Goal: Find contact information: Find contact information

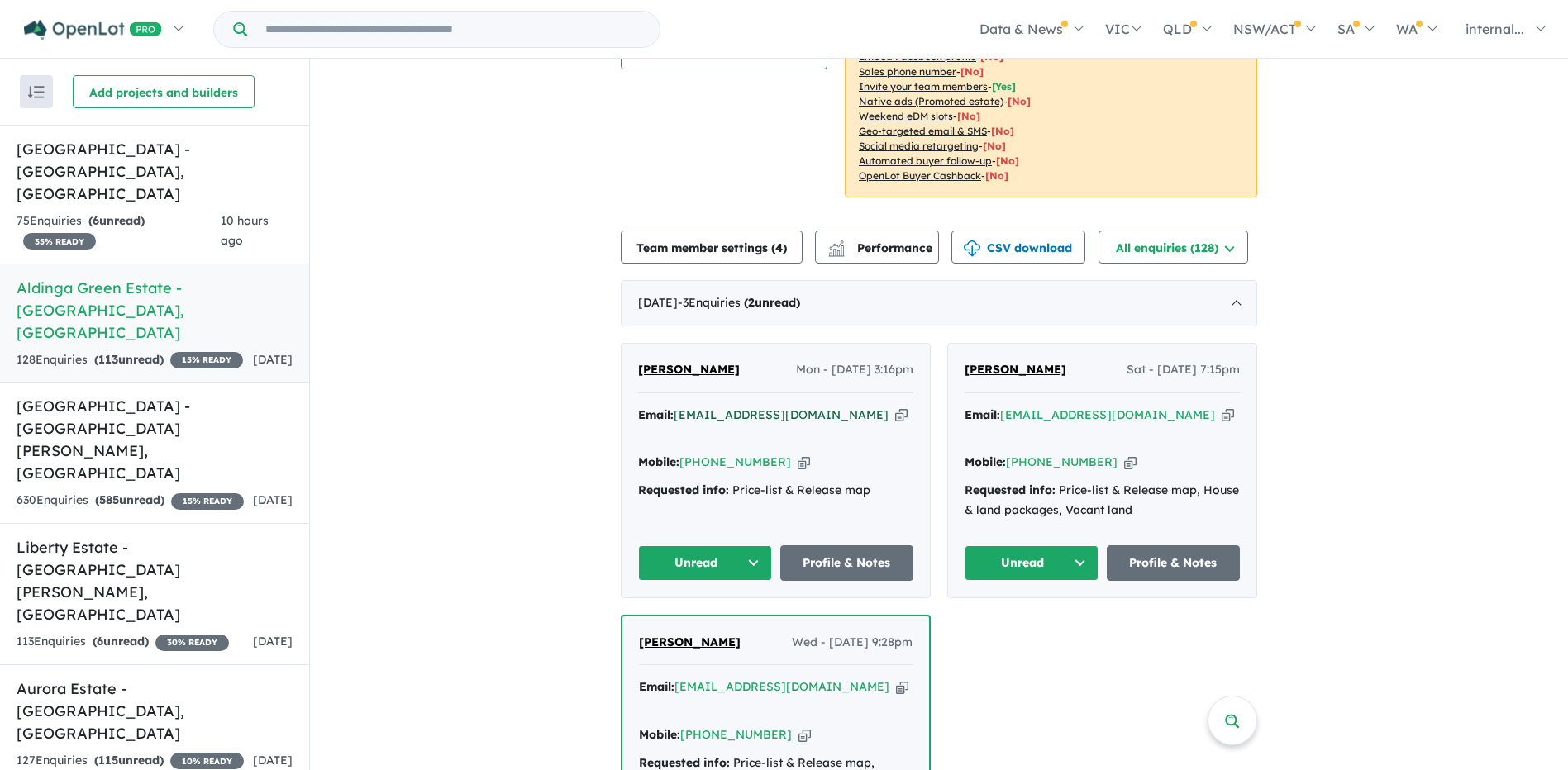
scroll to position [248, 0]
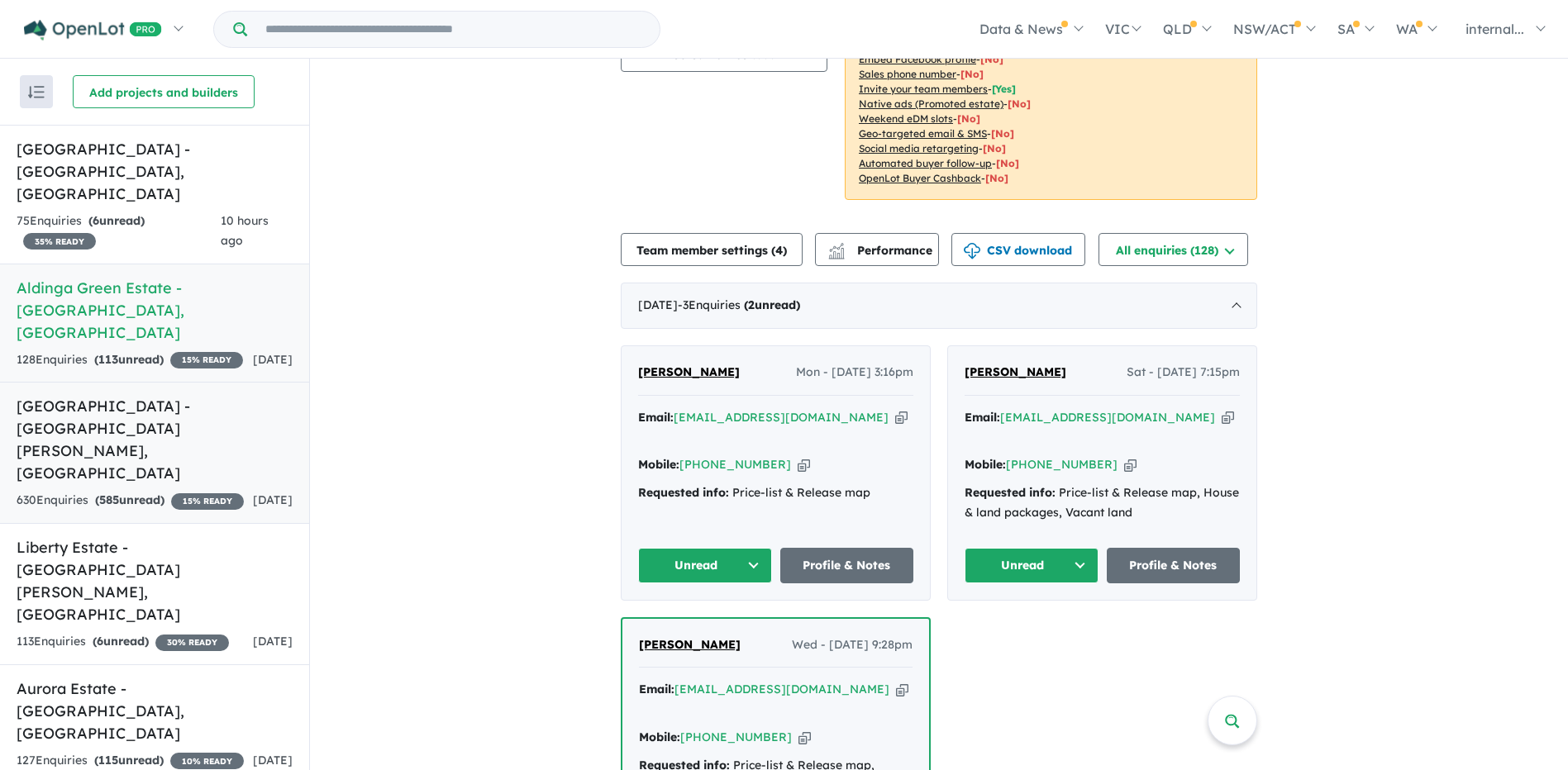
click at [169, 491] on div "630 Enquir ies ( 585 unread) 15 % READY" at bounding box center [130, 500] width 228 height 19
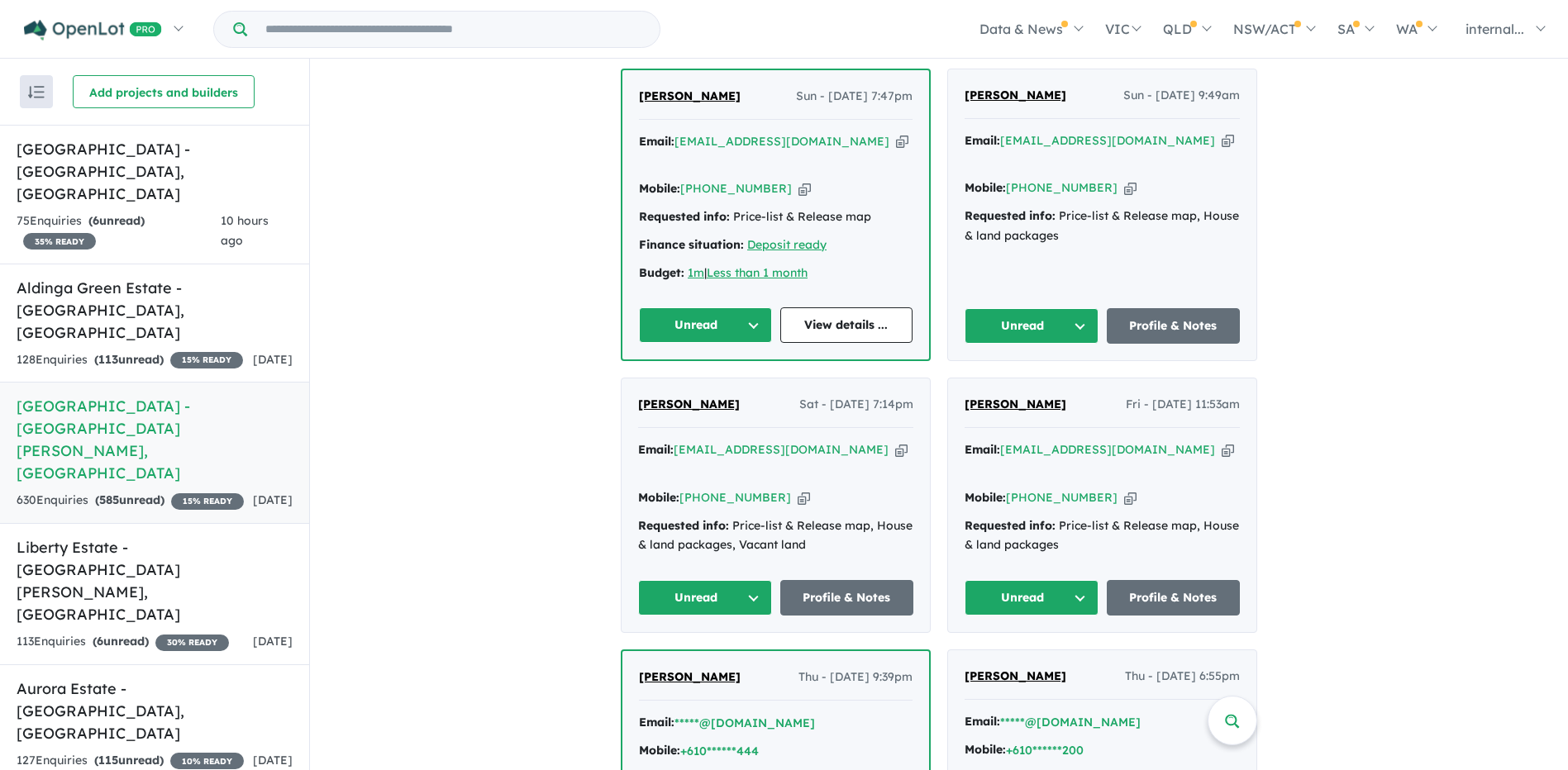
scroll to position [495, 0]
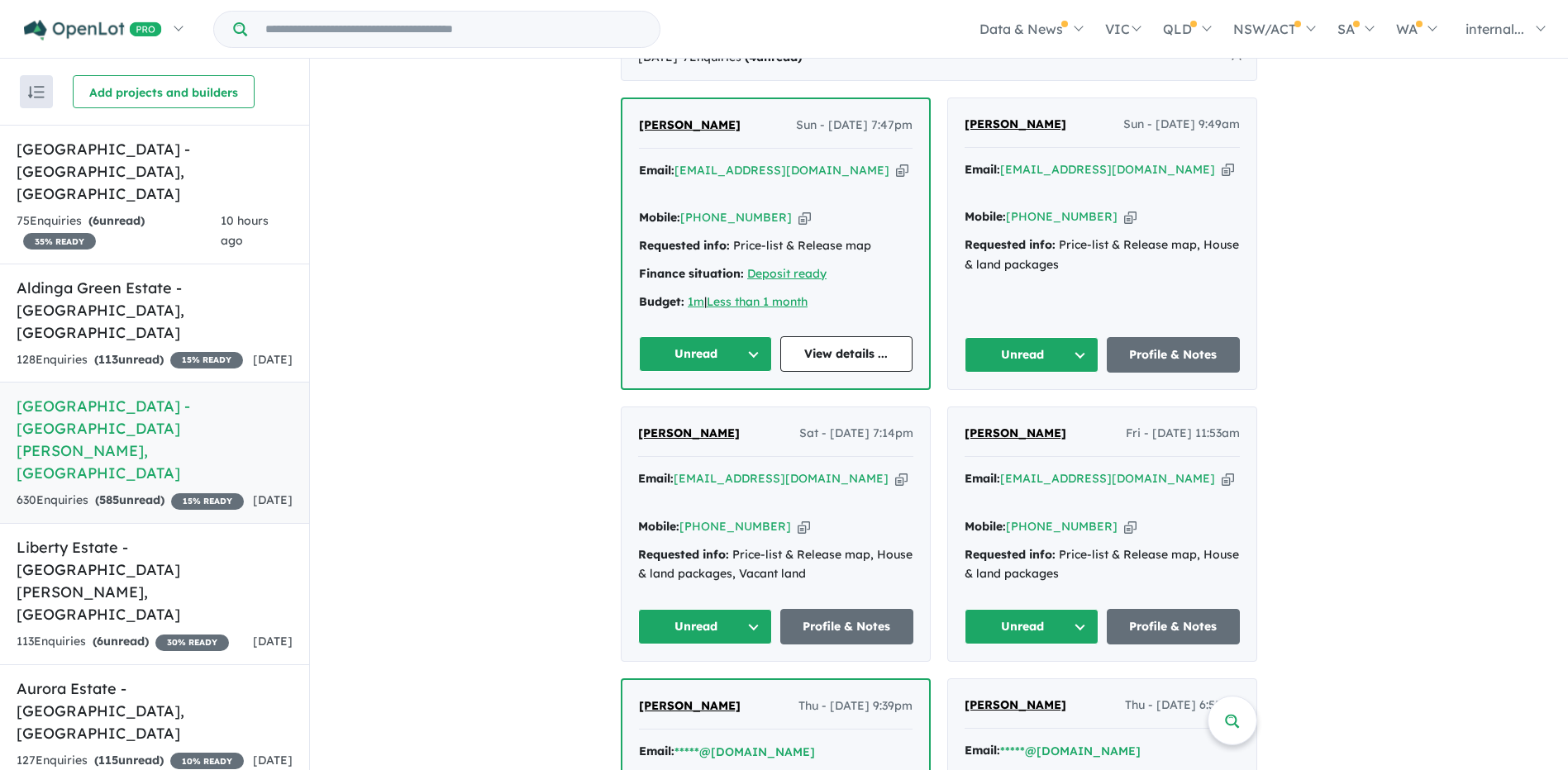
click at [1222, 470] on icon "button" at bounding box center [1228, 478] width 13 height 18
drag, startPoint x: 1108, startPoint y: 172, endPoint x: 1090, endPoint y: 162, distance: 20.6
click at [1124, 208] on icon "button" at bounding box center [1130, 216] width 13 height 18
click at [1097, 517] on div "Mobile: [PHONE_NUMBER] Copied!" at bounding box center [1102, 527] width 275 height 19
click at [1124, 518] on icon "button" at bounding box center [1130, 527] width 13 height 18
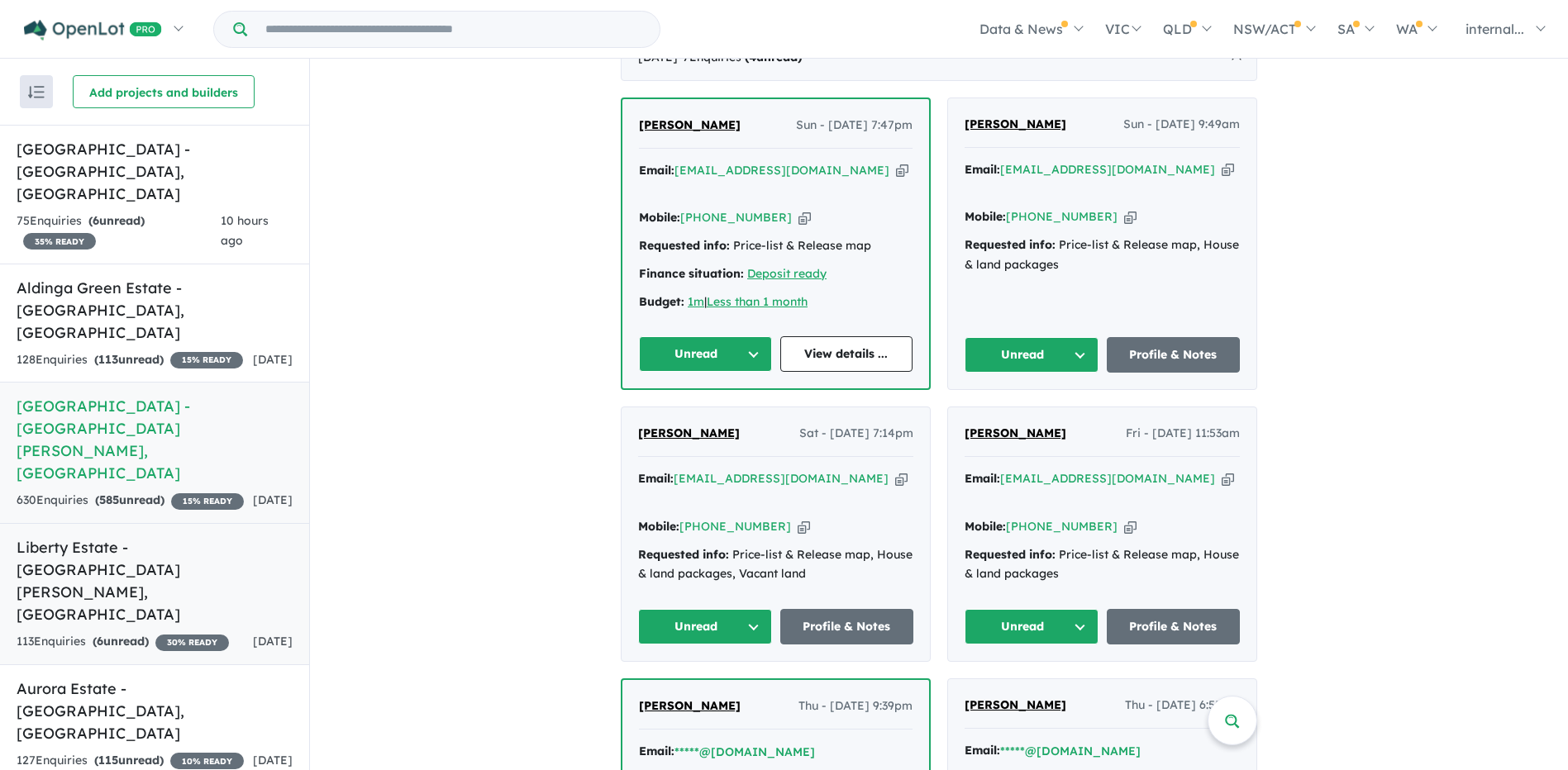
click at [156, 536] on h5 "Liberty Estate - [GEOGRAPHIC_DATA][PERSON_NAME][GEOGRAPHIC_DATA]" at bounding box center [155, 581] width 276 height 90
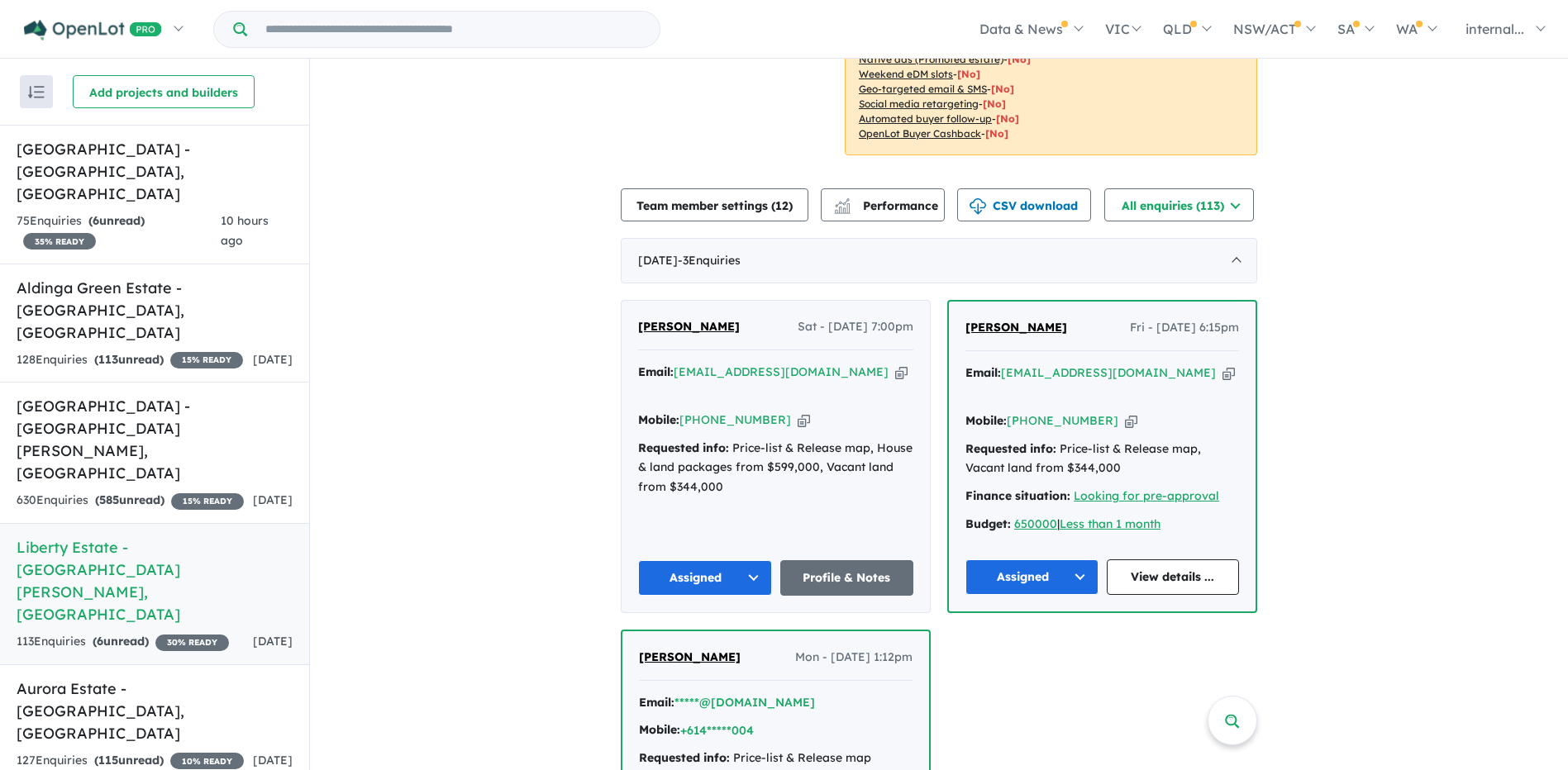
scroll to position [330, 0]
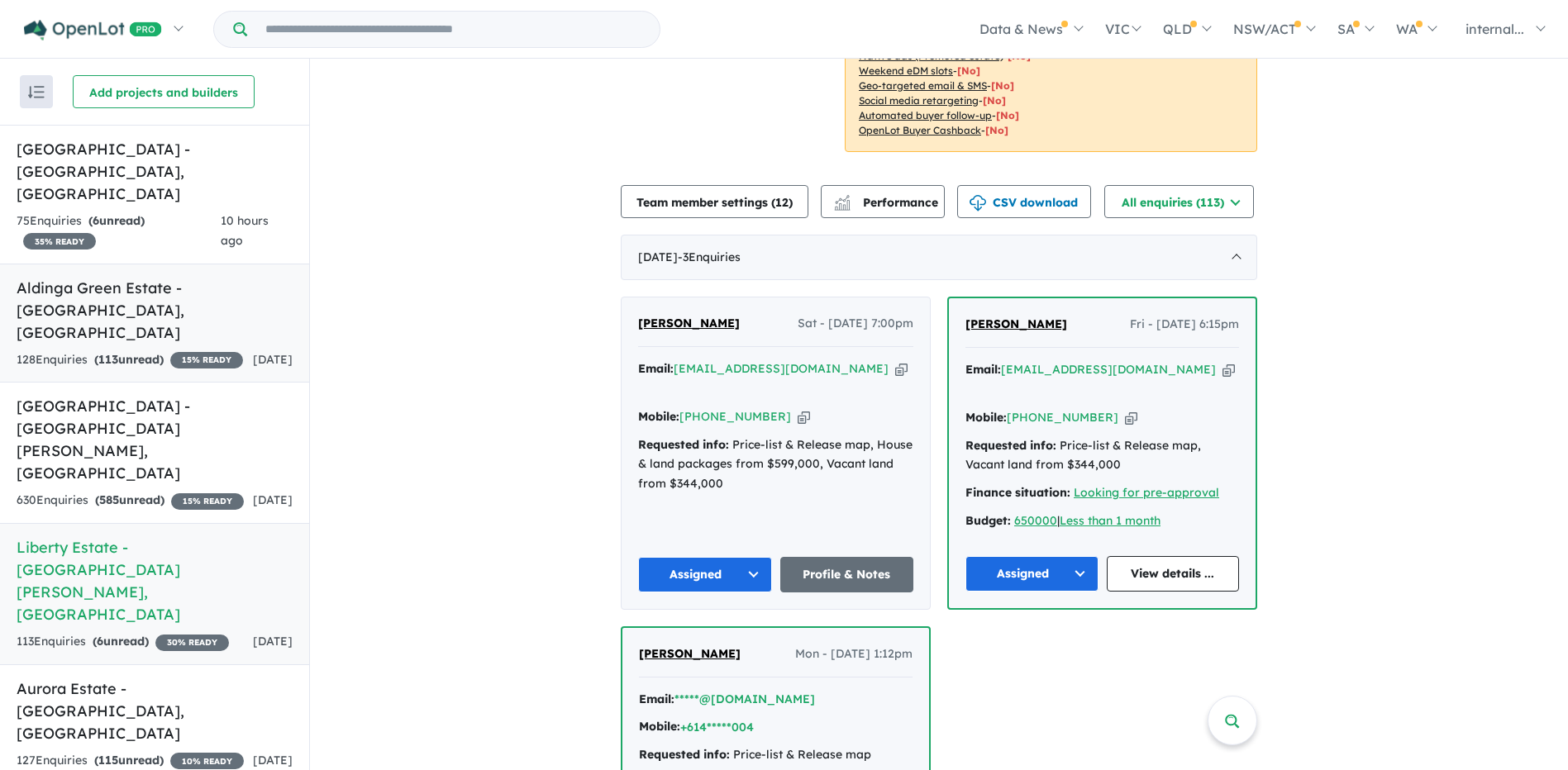
click at [74, 350] on div "128 Enquir ies ( 113 unread) 15 % READY" at bounding box center [130, 359] width 227 height 19
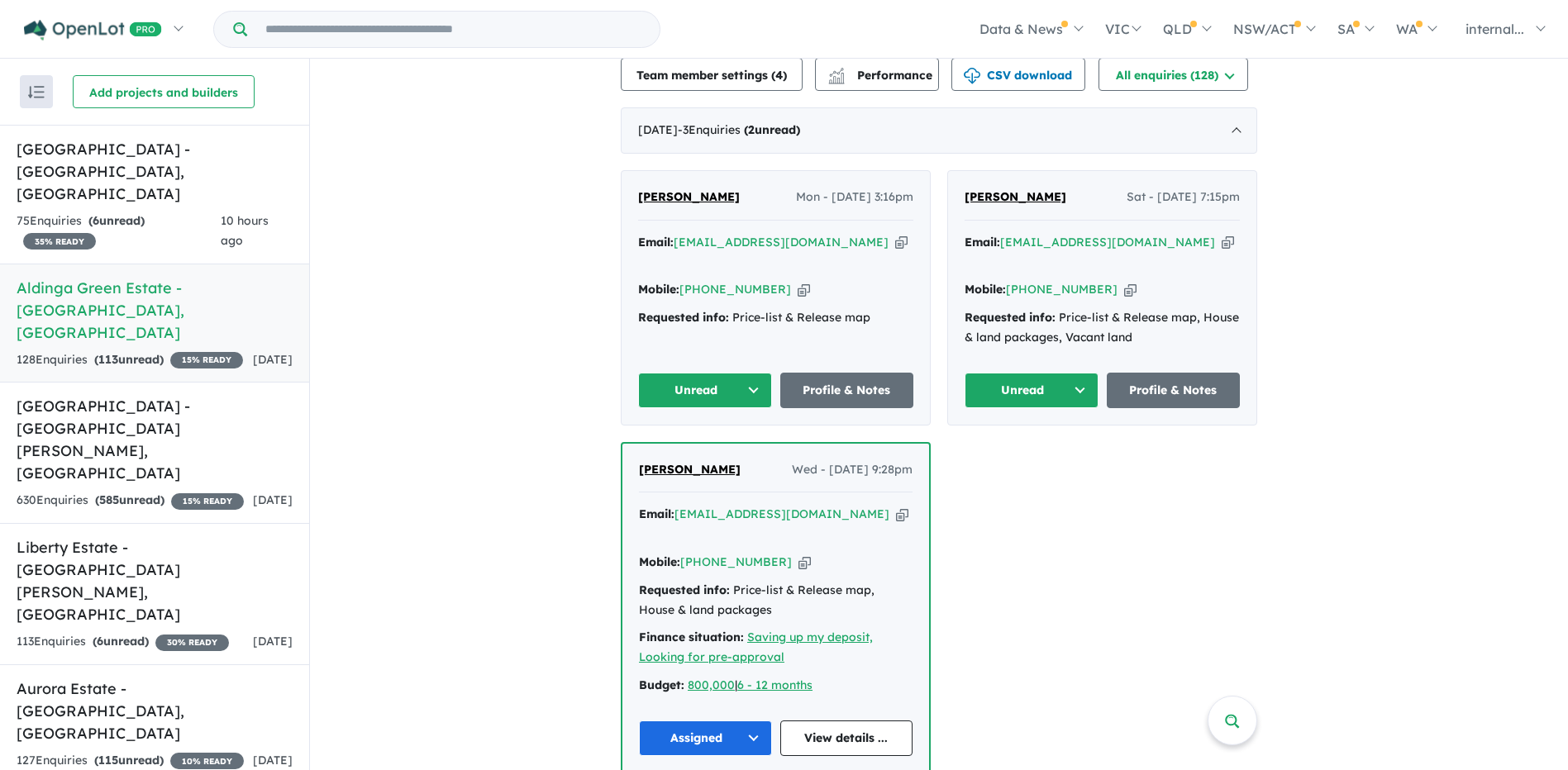
scroll to position [330, 0]
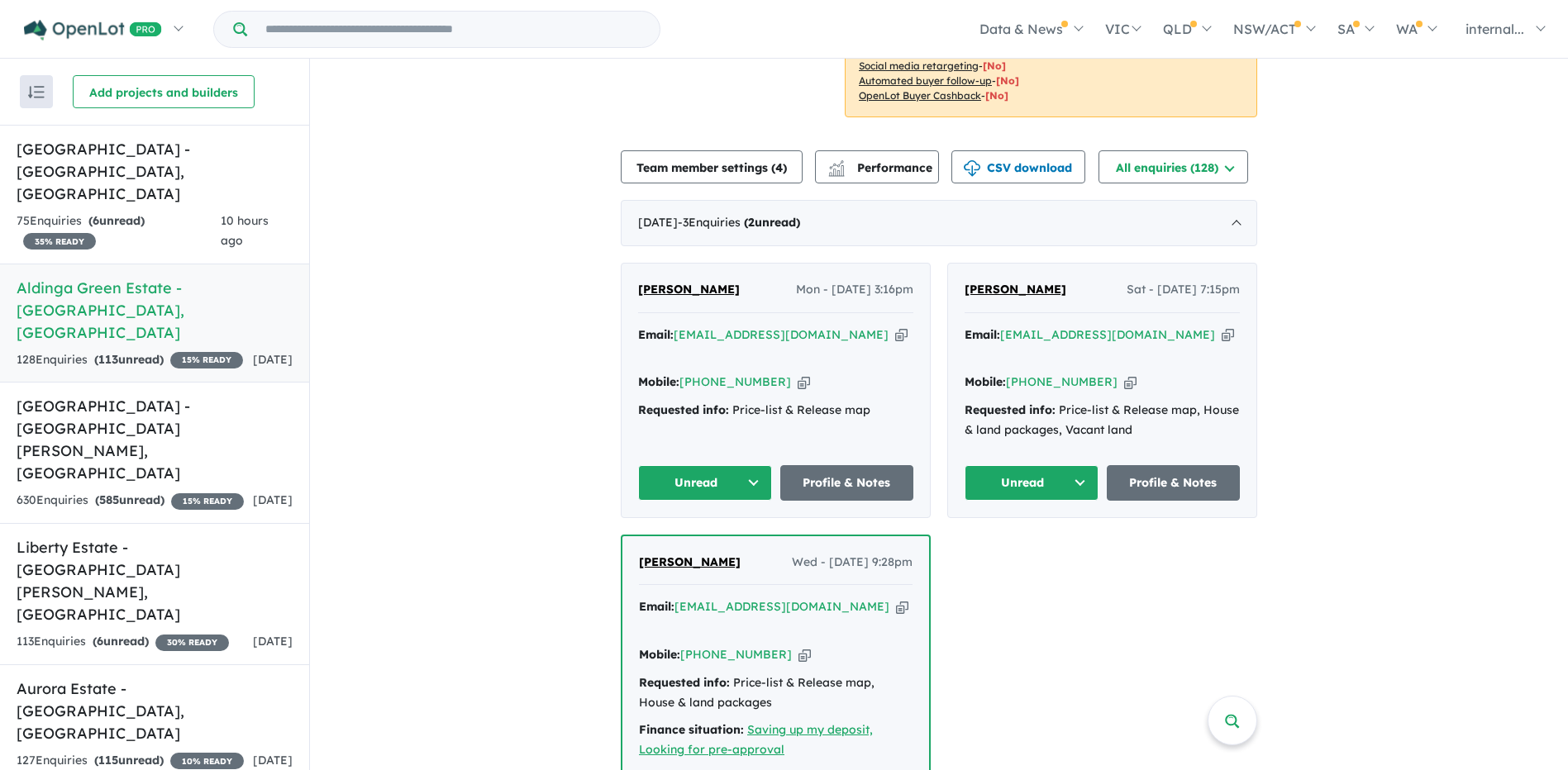
click at [1222, 326] on icon "button" at bounding box center [1228, 335] width 13 height 18
click at [826, 325] on div "Email: [EMAIL_ADDRESS][DOMAIN_NAME] Copied!" at bounding box center [776, 345] width 275 height 40
click at [896, 326] on icon "button" at bounding box center [902, 335] width 13 height 18
click at [182, 177] on h5 "[GEOGRAPHIC_DATA] - [GEOGRAPHIC_DATA] , [GEOGRAPHIC_DATA]" at bounding box center [155, 171] width 276 height 67
